Goal: Task Accomplishment & Management: Use online tool/utility

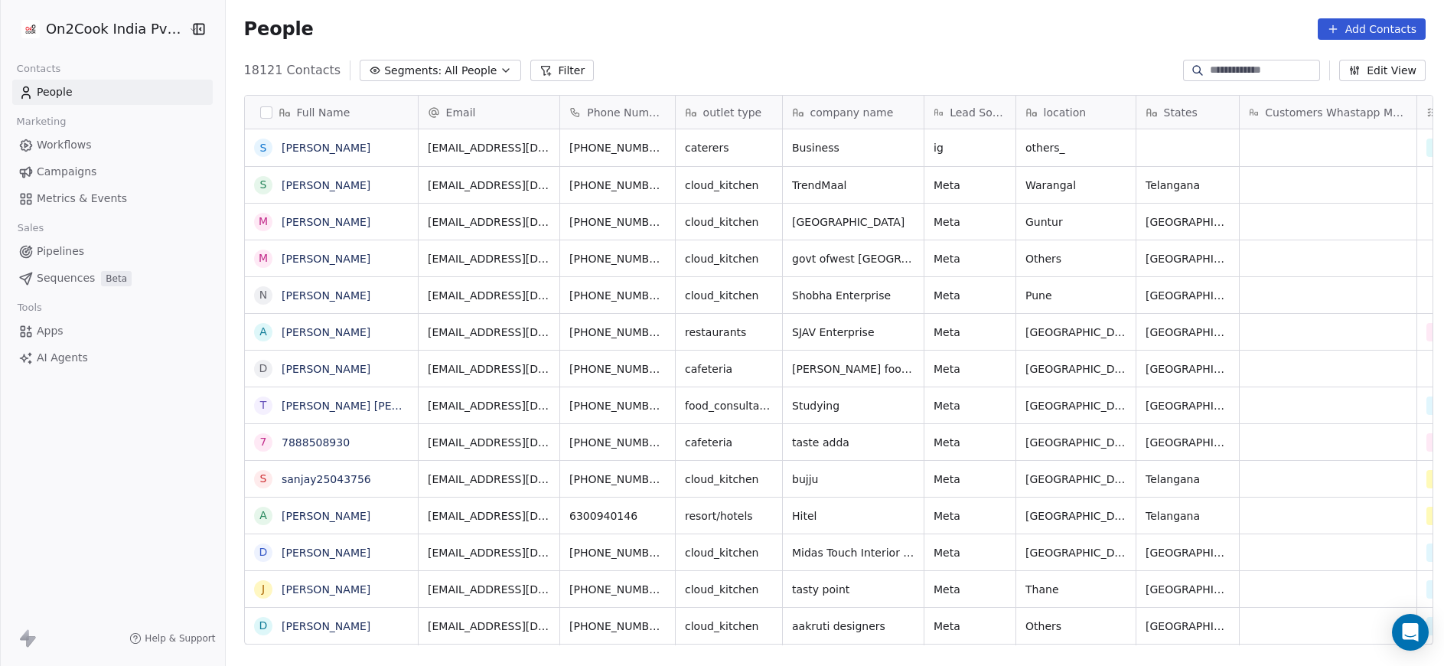
scroll to position [568, 1209]
click at [545, 67] on button "Filter" at bounding box center [562, 70] width 64 height 21
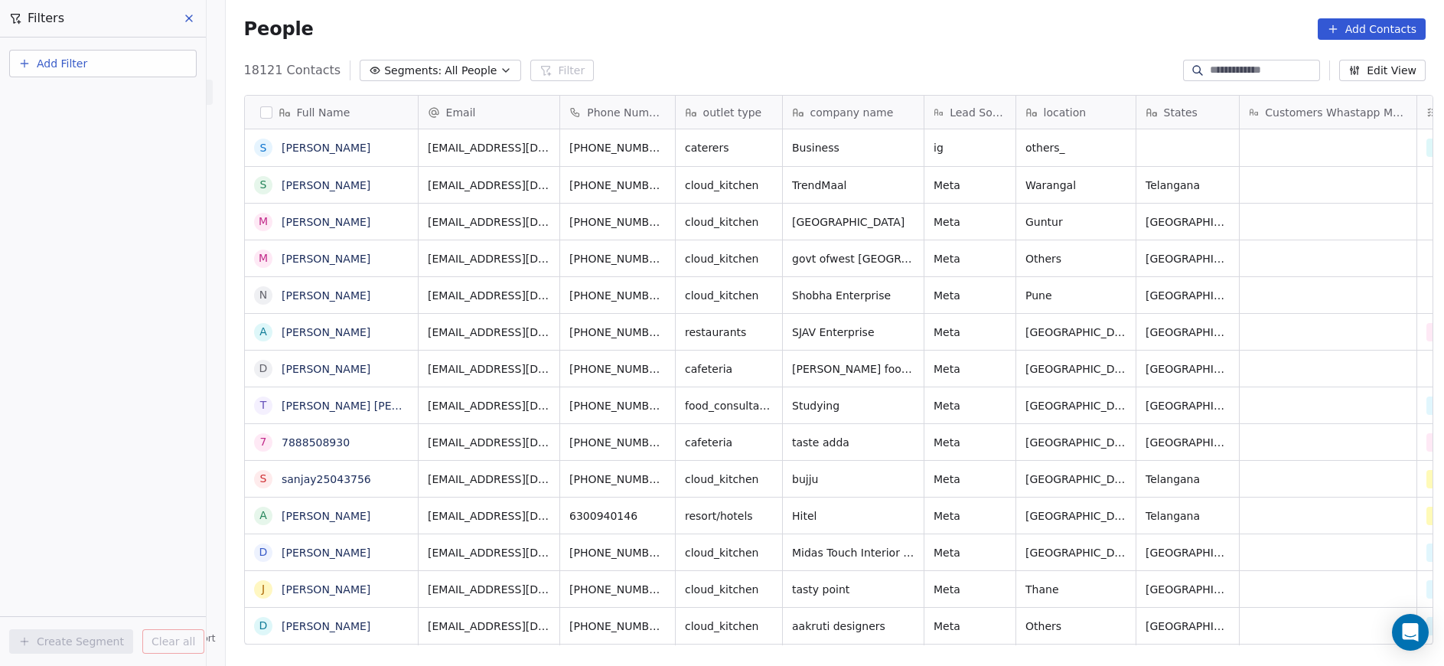
click at [114, 69] on button "Add Filter" at bounding box center [102, 64] width 187 height 28
click at [102, 101] on span "Contact properties" at bounding box center [74, 100] width 99 height 16
type input "***"
click at [87, 149] on div "Assignee" at bounding box center [102, 154] width 155 height 15
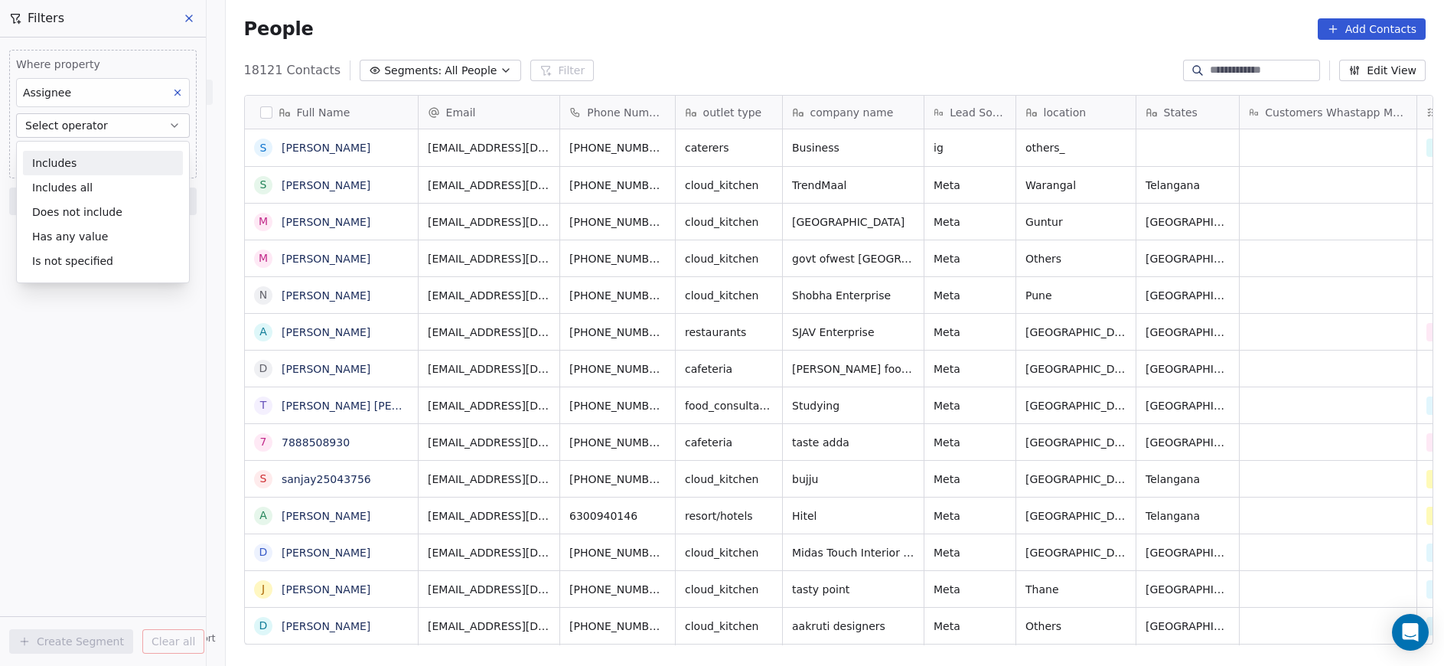
click at [87, 149] on div "Includes Includes all Does not include Has any value Is not specified" at bounding box center [103, 212] width 174 height 142
click at [87, 157] on div "Includes" at bounding box center [103, 163] width 160 height 24
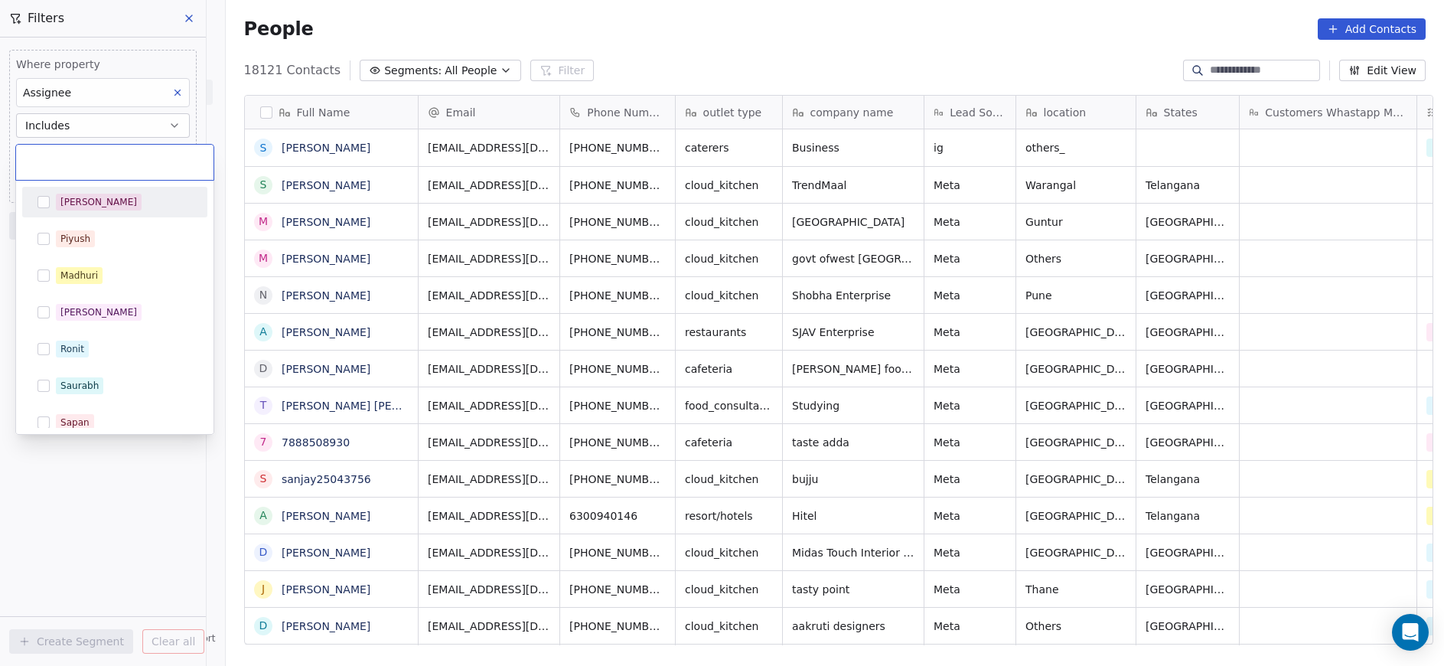
click at [87, 157] on body "On2Cook India Pvt. Ltd. Contacts People Marketing Workflows Campaigns Metrics &…" at bounding box center [722, 333] width 1444 height 666
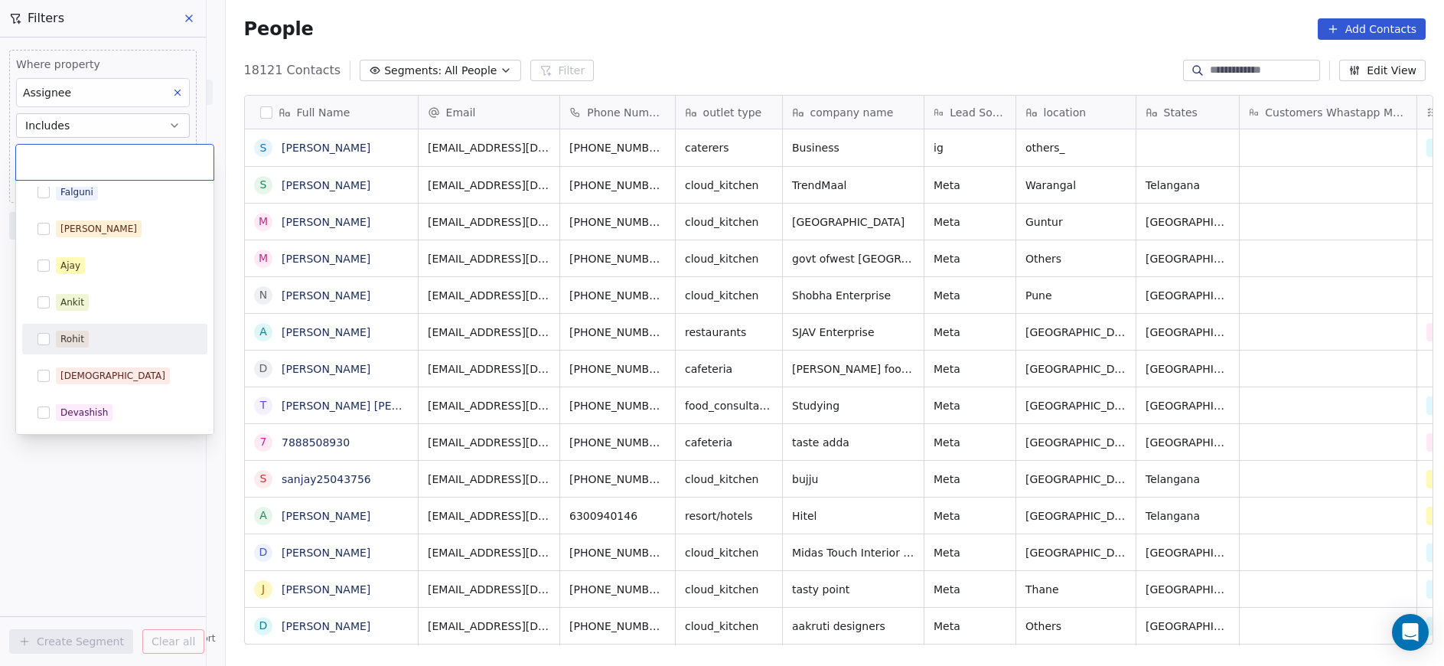
click at [93, 331] on div "Rohit" at bounding box center [124, 339] width 136 height 17
click at [93, 334] on div "Rohit" at bounding box center [124, 339] width 136 height 17
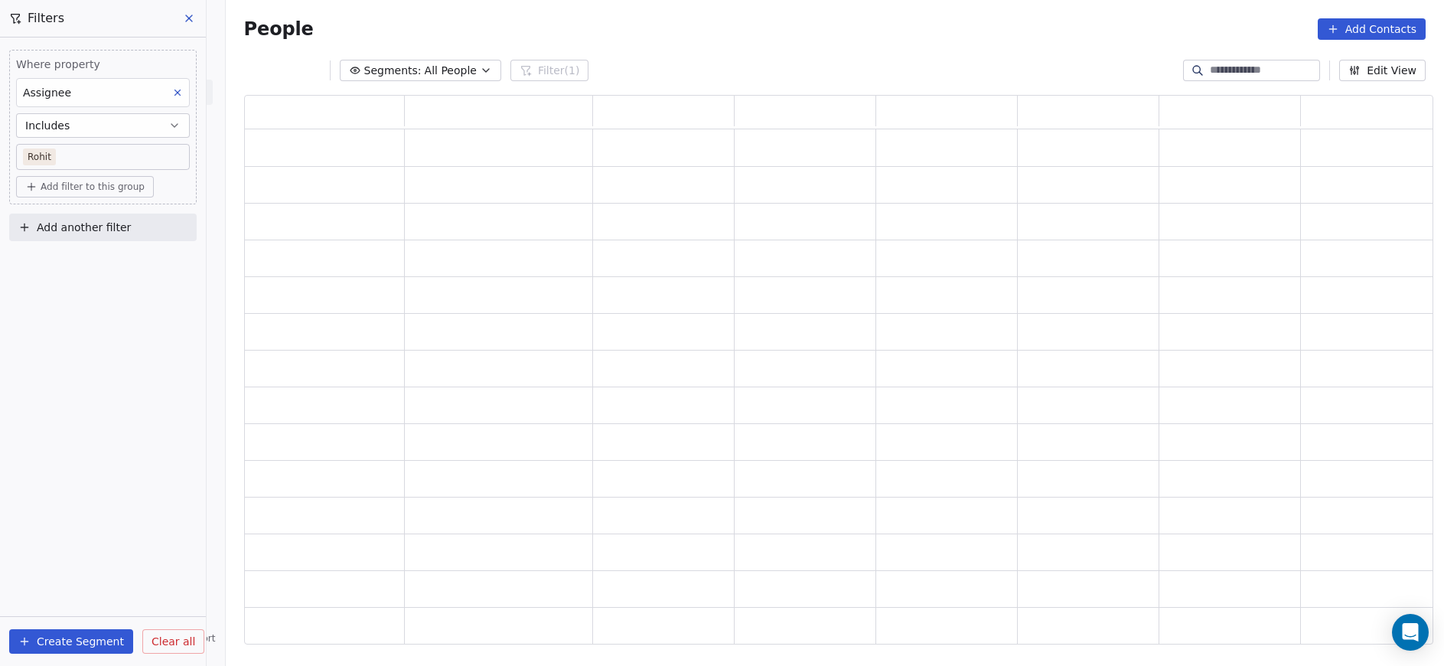
click at [111, 583] on html "On2Cook India Pvt. Ltd. Contacts People Marketing Workflows Campaigns Metrics &…" at bounding box center [722, 333] width 1444 height 666
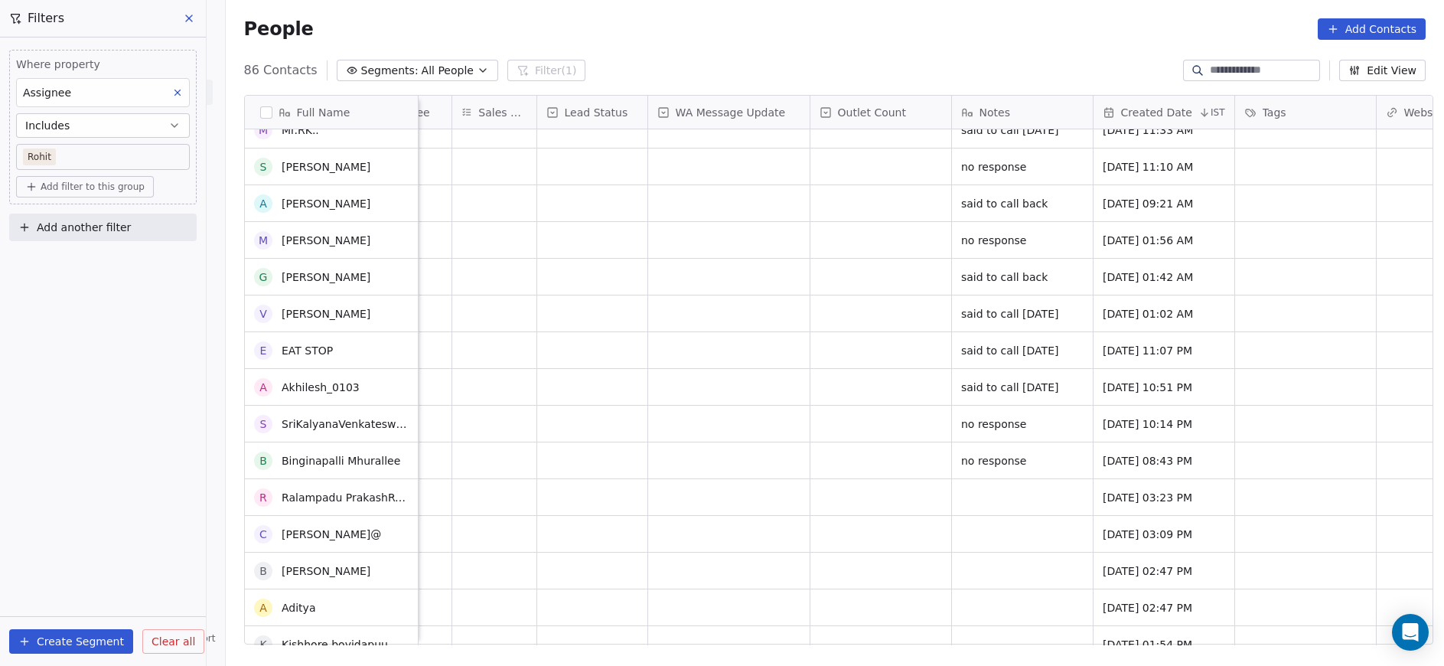
scroll to position [458, 0]
